Goal: Go to known website: Access a specific website the user already knows

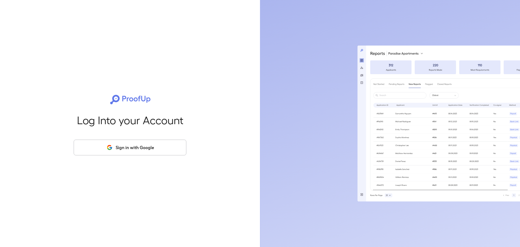
click at [135, 142] on button "Sign in with Google" at bounding box center [130, 147] width 113 height 16
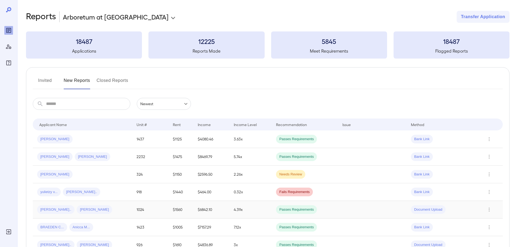
scroll to position [27, 0]
